Goal: Information Seeking & Learning: Learn about a topic

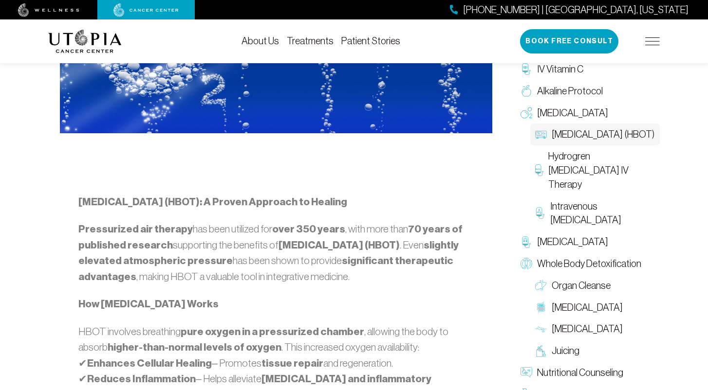
scroll to position [490, 0]
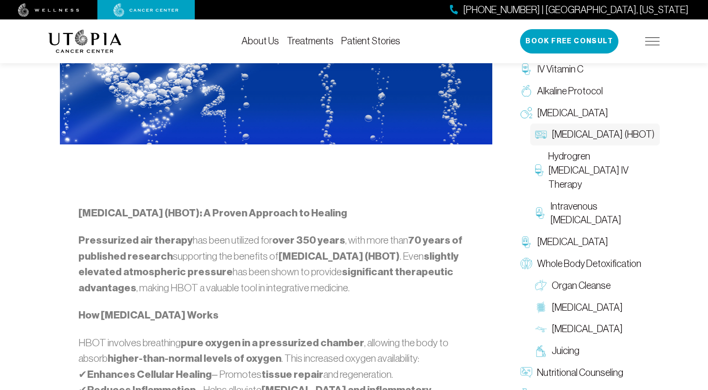
click at [266, 40] on link "About Us" at bounding box center [259, 41] width 37 height 11
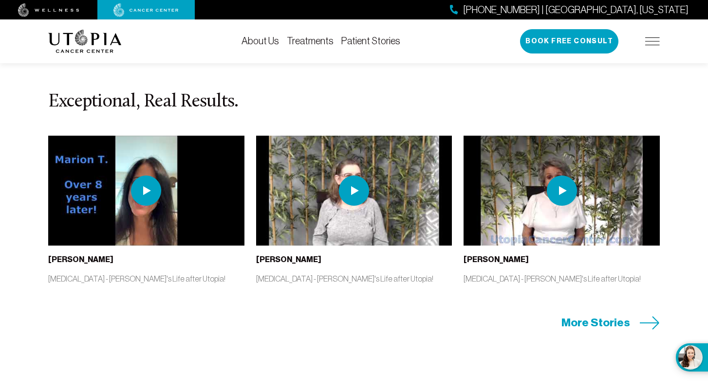
scroll to position [4358, 0]
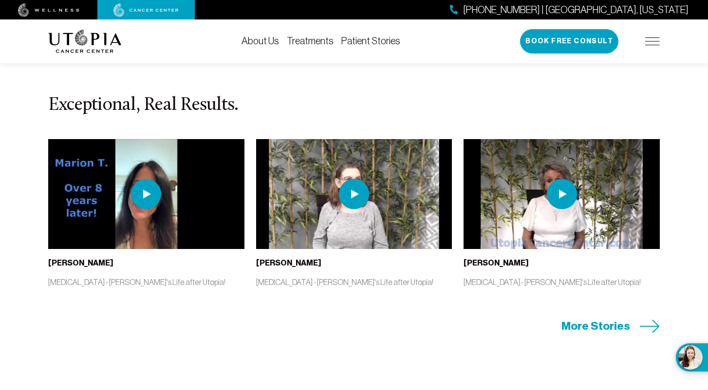
click at [621, 319] on span "More Stories" at bounding box center [595, 326] width 69 height 15
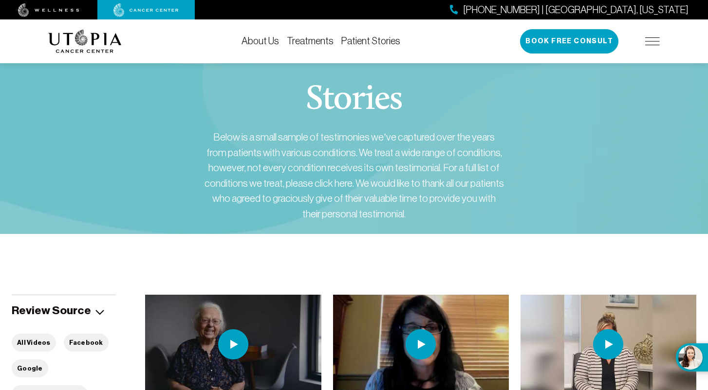
click at [315, 38] on link "Treatments" at bounding box center [310, 41] width 47 height 11
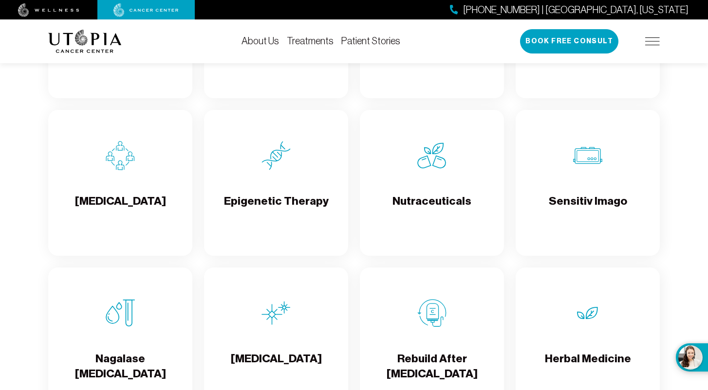
scroll to position [1577, 0]
